Goal: Find specific page/section: Find specific page/section

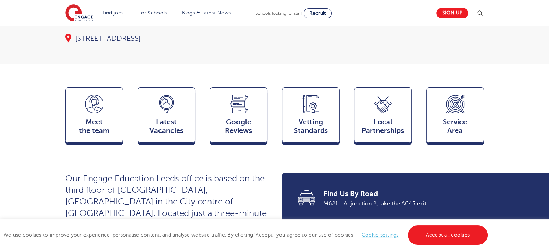
scroll to position [144, 0]
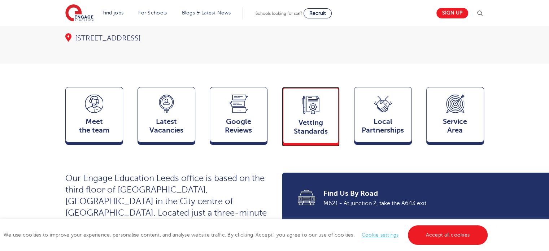
click at [297, 122] on div "Vetting Standards Compliance" at bounding box center [311, 115] width 58 height 56
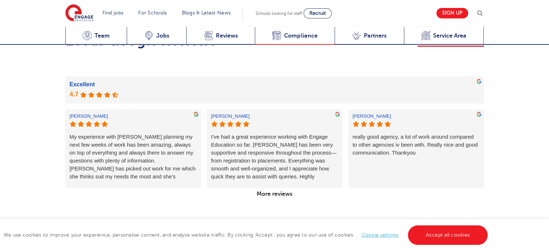
scroll to position [1325, 0]
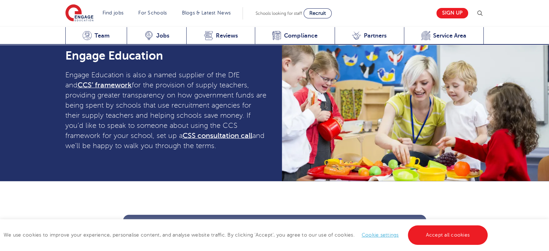
scroll to position [1938, 0]
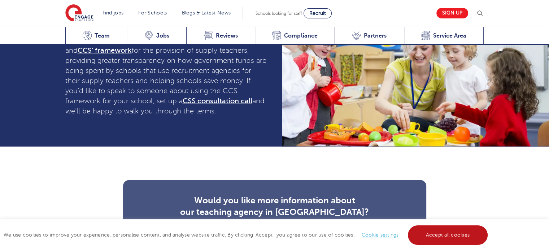
click at [426, 241] on link "Accept all cookies" at bounding box center [448, 234] width 80 height 19
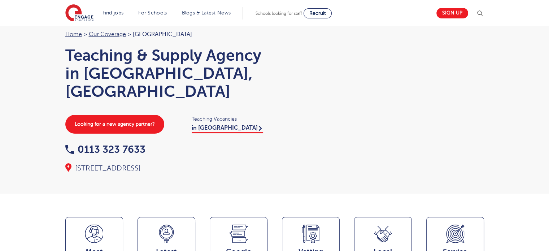
scroll to position [0, 0]
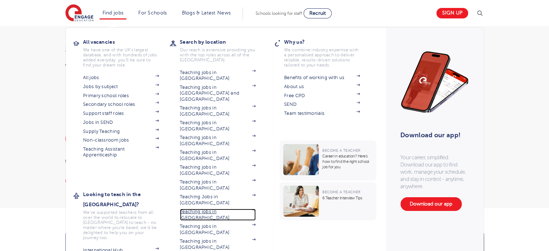
click at [219, 208] on link "Teaching jobs in [GEOGRAPHIC_DATA]" at bounding box center [218, 214] width 76 height 12
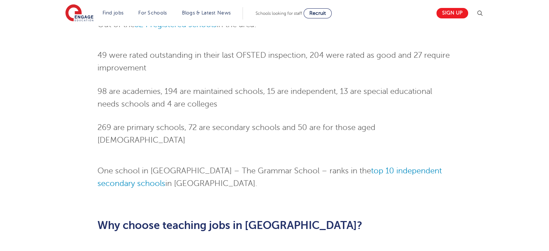
scroll to position [577, 0]
